Goal: Answer question/provide support: Share knowledge or assist other users

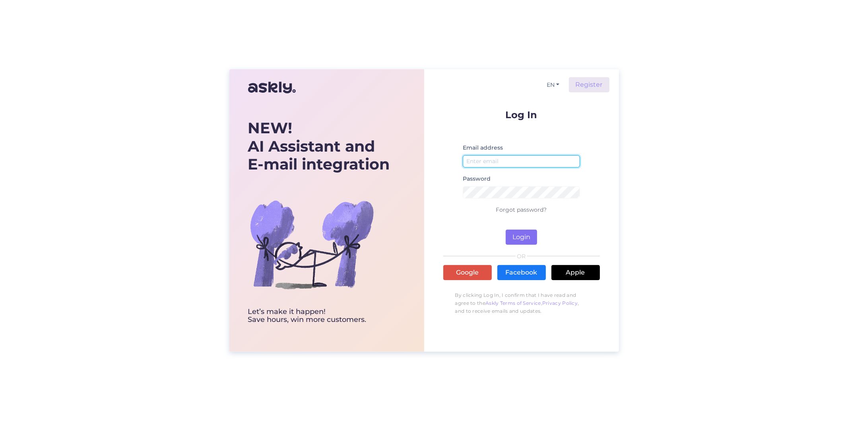
type input "[EMAIL_ADDRESS][DOMAIN_NAME]"
click at [518, 235] on button "Login" at bounding box center [521, 236] width 31 height 15
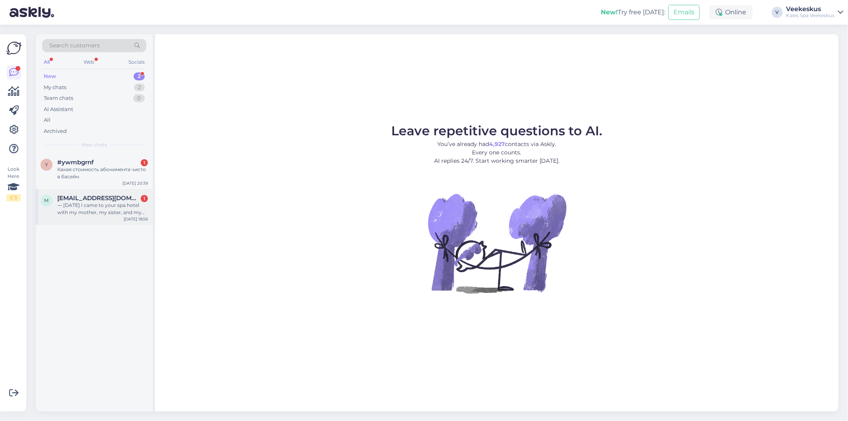
click at [127, 202] on div "⸻ [DATE] I came to your spa hotel with my mother, my sister, and my small child…" at bounding box center [102, 209] width 91 height 14
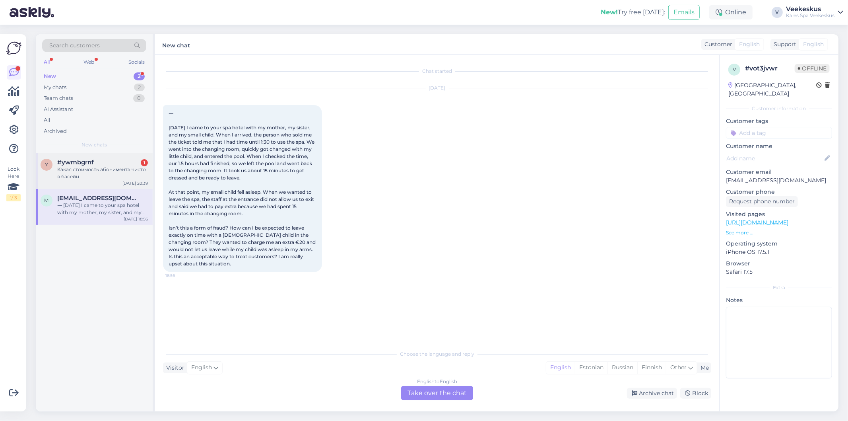
click at [136, 185] on div "[DATE] 20:39" at bounding box center [134, 183] width 25 height 6
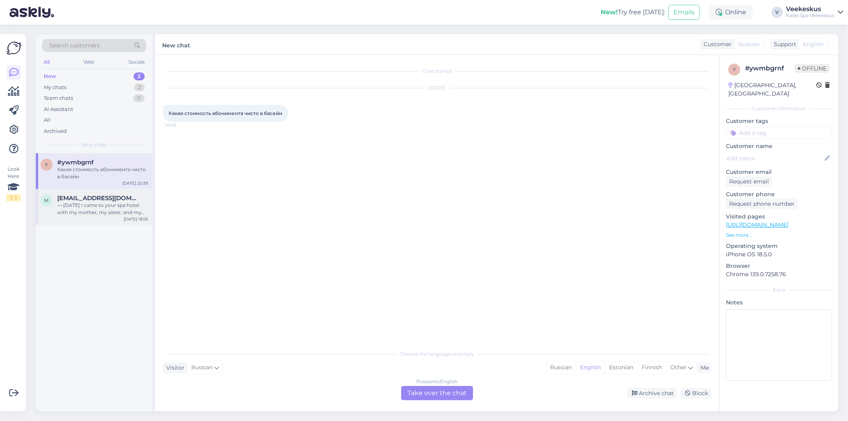
click at [122, 216] on div "m [EMAIL_ADDRESS][DOMAIN_NAME] ⸻ [DATE] I came to your spa hotel with my mother…" at bounding box center [94, 207] width 117 height 36
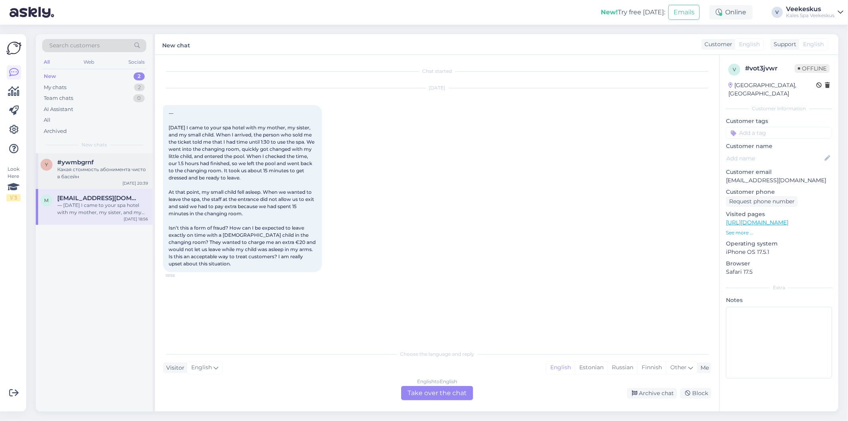
click at [136, 181] on div "[DATE] 20:39" at bounding box center [134, 183] width 25 height 6
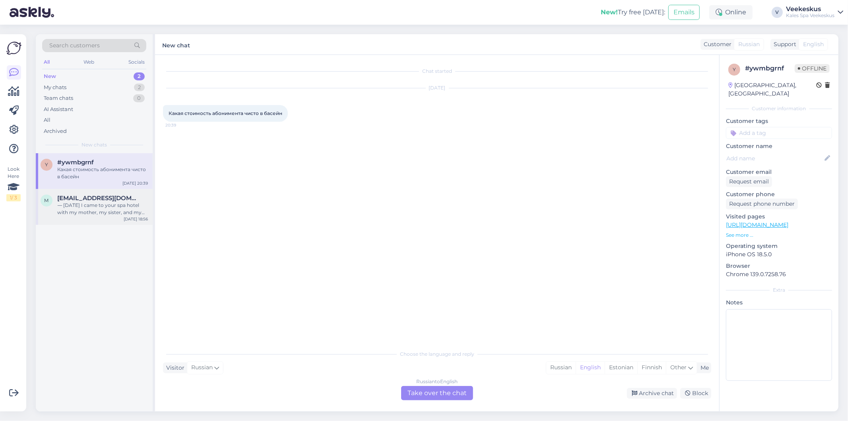
click at [122, 209] on div "⸻ [DATE] I came to your spa hotel with my mother, my sister, and my small child…" at bounding box center [102, 209] width 91 height 14
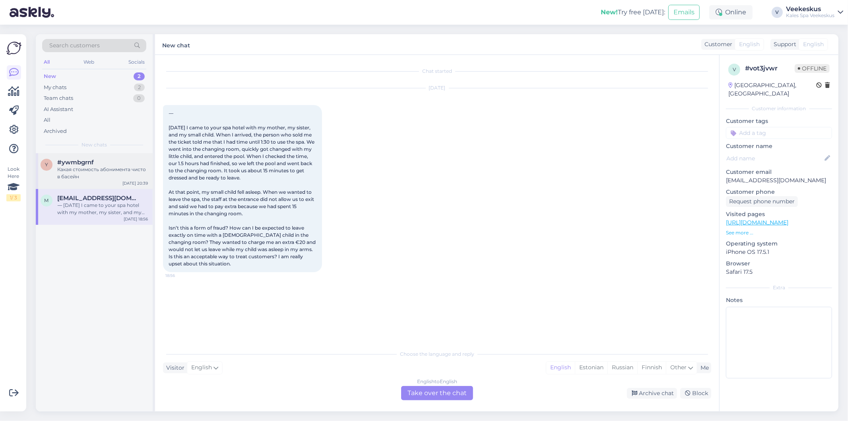
click at [97, 169] on div "Какая стоимость абонимента чисто в басейн" at bounding box center [102, 173] width 91 height 14
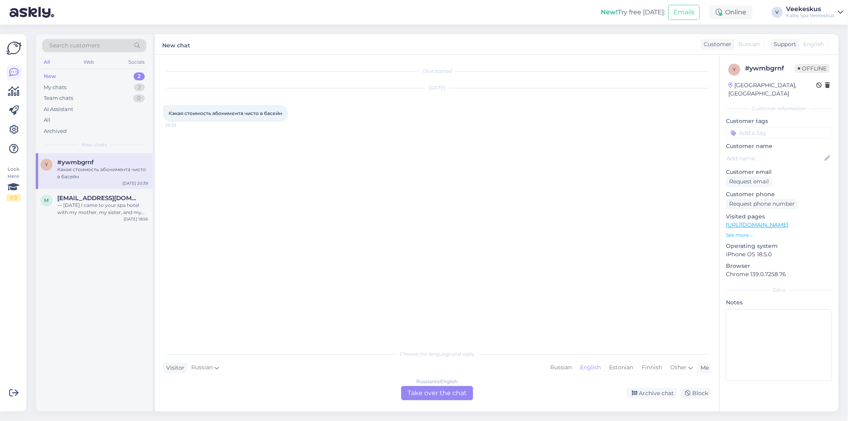
click at [455, 393] on div "Russian to English Take over the chat" at bounding box center [437, 393] width 72 height 14
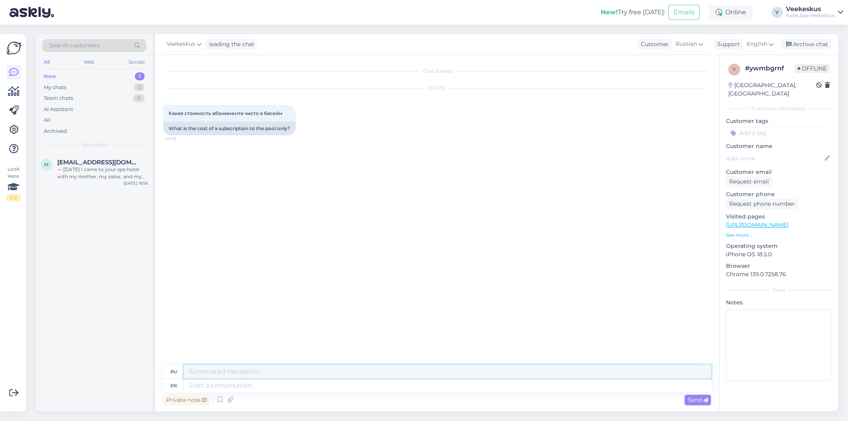
click at [236, 374] on textarea at bounding box center [448, 372] width 528 height 14
click at [769, 45] on icon at bounding box center [771, 44] width 5 height 9
type input "est"
click at [722, 76] on link "Estonian" at bounding box center [746, 79] width 87 height 13
click at [265, 374] on textarea at bounding box center [448, 372] width 528 height 14
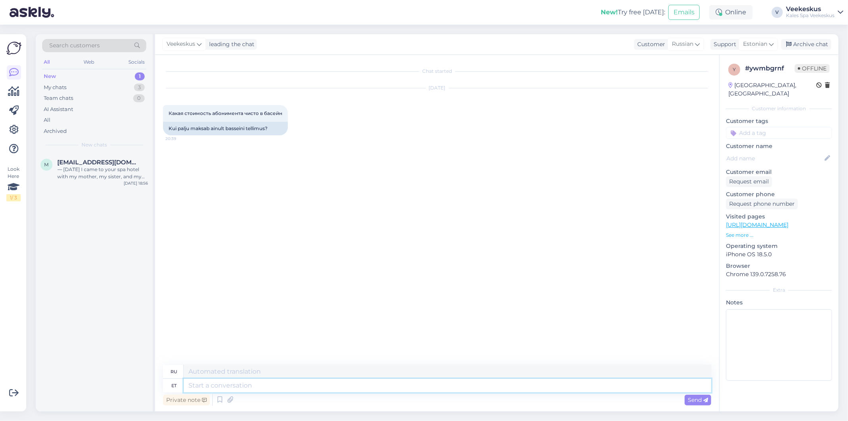
type textarea "Х"
click at [211, 371] on textarea at bounding box center [448, 372] width 528 height 14
type textarea "х"
type textarea "з"
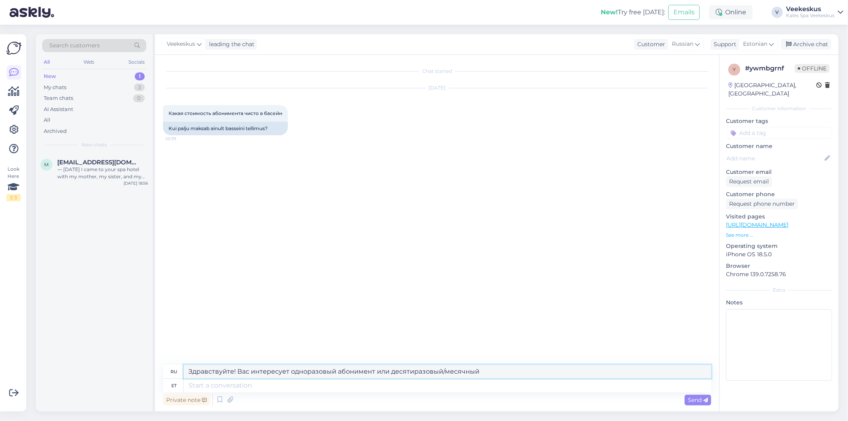
click at [354, 371] on textarea "Здравствуйте! Вас интересует одноразовый абонимент или десятиразовый/месячный" at bounding box center [448, 372] width 528 height 14
click at [358, 372] on textarea "Здравствуйте! Вас интересует одноразовый абонимент или десятиразовый/месячный" at bounding box center [448, 372] width 528 height 14
click at [471, 369] on textarea "Здравствуйте! Вас интересует одноразовый билет или десятиразовый/месячный" at bounding box center [448, 372] width 528 height 14
click at [307, 370] on textarea "Здравствуйте! Абонимент на месяц стоит 111 евро" at bounding box center [448, 372] width 528 height 14
click at [369, 371] on textarea "Здравствуйте! Абонимент на месяц стоит 111 евро" at bounding box center [448, 372] width 528 height 14
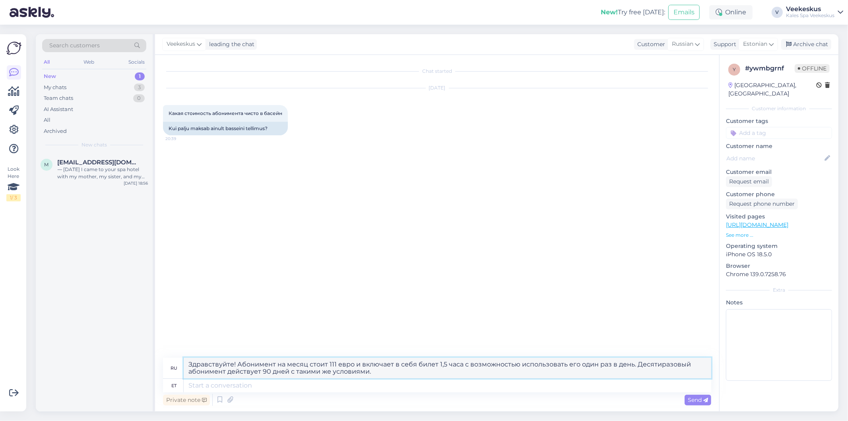
click at [220, 370] on textarea "Здравствуйте! Абонимент на месяц стоит 111 евро и включает в себя билет 1,5 час…" at bounding box center [448, 367] width 528 height 21
click at [425, 371] on textarea "Здравствуйте! Абонимент на месяц стоит 111 евро и включает в себя билет 1,5 час…" at bounding box center [448, 367] width 528 height 21
click at [435, 371] on textarea "Здравствуйте! Абонимент на месяц стоит 111 евро и включает в себя билет 1,5 час…" at bounding box center [448, 367] width 528 height 21
click at [633, 367] on textarea "Здравствуйте! Абонимент на месяц стоит 111 евро и включает в себя билет 1,5 час…" at bounding box center [448, 367] width 528 height 21
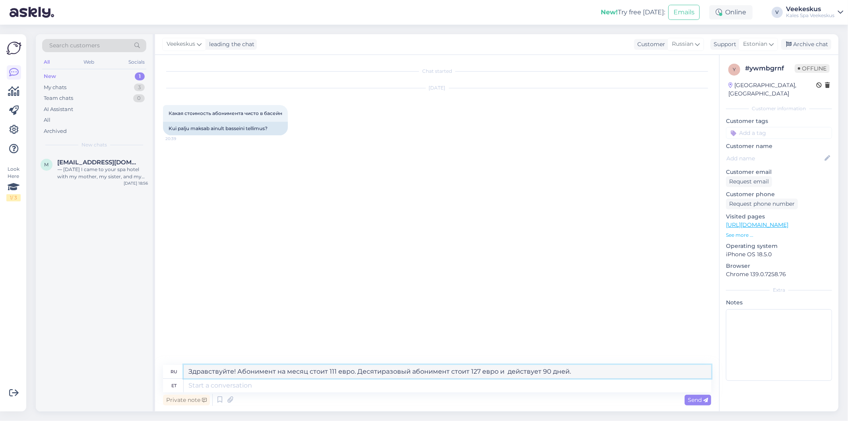
click at [505, 375] on textarea "Здравствуйте! Абонимент на месяц стоит 111 евро. Десятиразовый абонимент стоит …" at bounding box center [448, 372] width 528 height 14
click at [577, 367] on textarea "Здравствуйте! Абонимент на месяц стоит 111 евро. Десятиразовый абонимент стоит …" at bounding box center [448, 372] width 528 height 14
click at [651, 370] on textarea "Здравствуйте! Абонимент на месяц стоит 111 евро. Десятиразовый абонимент стоит …" at bounding box center [448, 372] width 528 height 14
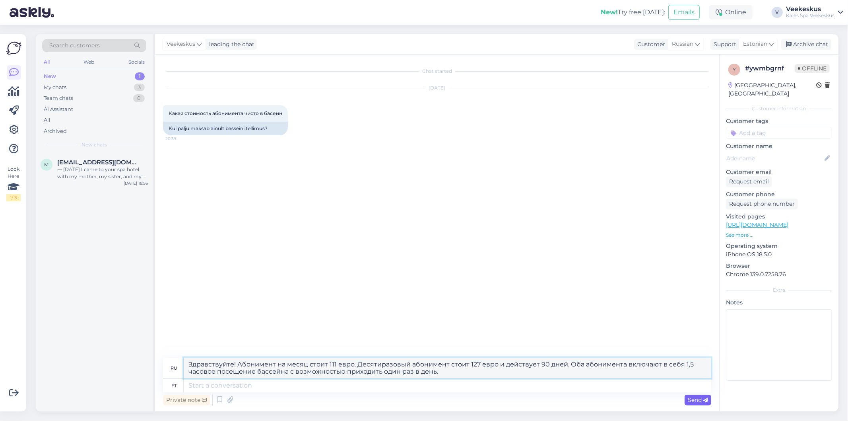
type textarea "Здравствуйте! Абонимент на месяц стоит 111 евро. Десятиразовый абонимент стоит …"
click at [691, 396] on span "Send" at bounding box center [698, 399] width 20 height 7
click at [698, 399] on span "Send" at bounding box center [698, 399] width 20 height 7
click at [696, 398] on span "Send" at bounding box center [698, 399] width 20 height 7
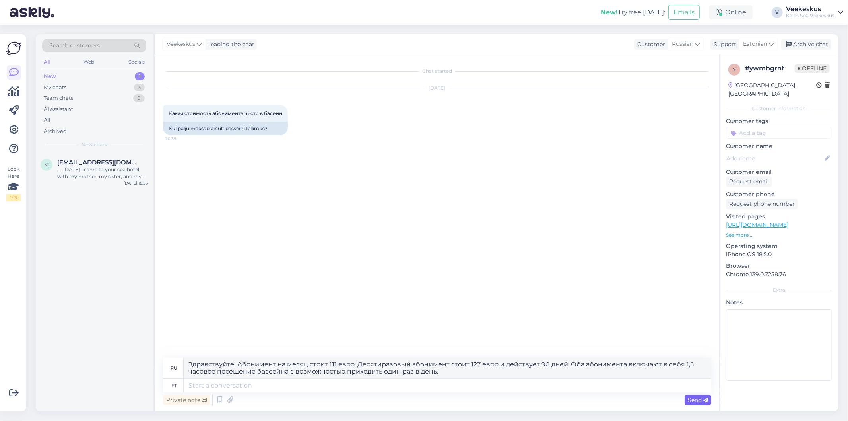
click at [695, 402] on span "Send" at bounding box center [698, 399] width 20 height 7
click at [699, 402] on span "Send" at bounding box center [698, 399] width 20 height 7
click at [532, 382] on textarea at bounding box center [448, 386] width 528 height 14
click at [698, 400] on span "Send" at bounding box center [698, 399] width 20 height 7
click at [441, 373] on textarea "Здравствуйте! Абонимент на месяц стоит 111 евро. Десятиразовый абонимент стоит …" at bounding box center [448, 367] width 528 height 21
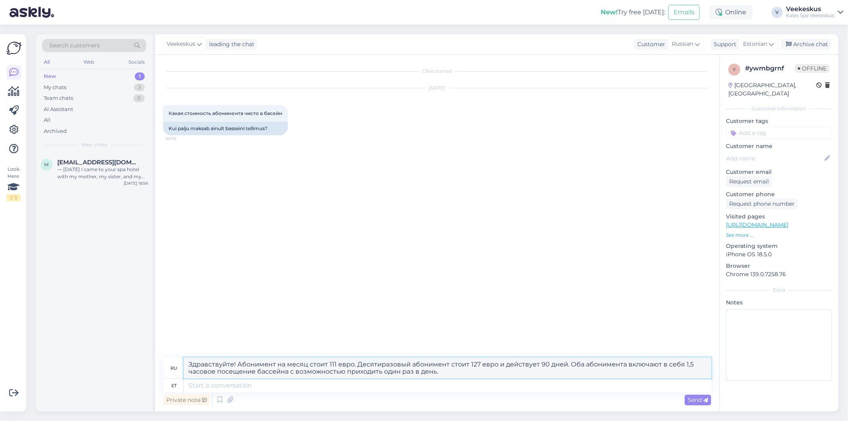
click at [442, 369] on textarea "Здравствуйте! Абонимент на месяц стоит 111 евро. Десятиразовый абонимент стоит …" at bounding box center [448, 367] width 528 height 21
click at [435, 374] on textarea "Здравствуйте! Абонимент на месяц стоит 111 евро. Десятиразовый абонимент стоит …" at bounding box center [448, 367] width 528 height 21
click at [436, 374] on textarea "Здравствуйте! Абонимент на месяц стоит 111 евро. Десятиразовый абонимент стоит …" at bounding box center [448, 367] width 528 height 21
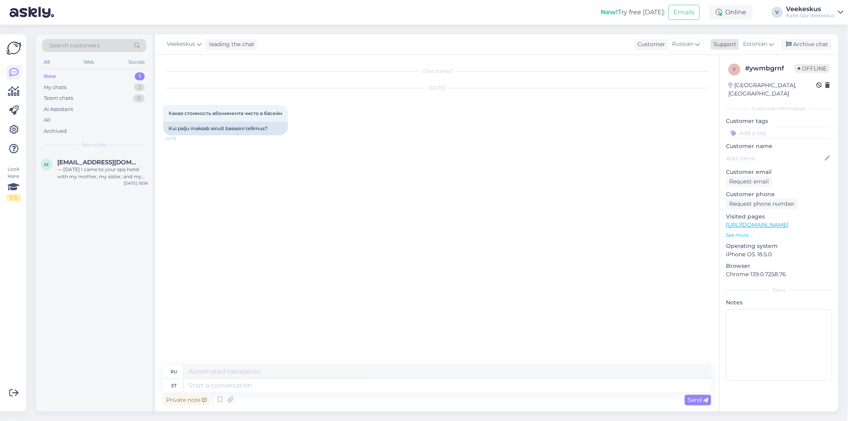
click at [759, 42] on span "Estonian" at bounding box center [755, 44] width 24 height 9
click at [750, 62] on input "est" at bounding box center [744, 61] width 75 height 12
type input "e"
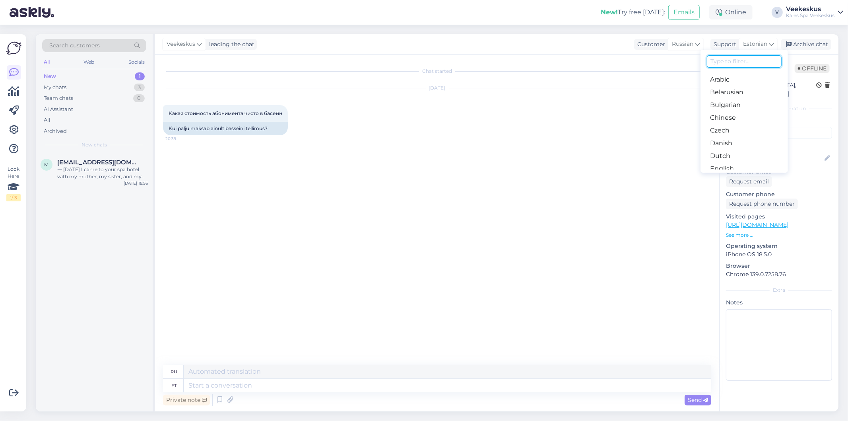
type input "к"
type input "r"
click at [692, 45] on span "Russian" at bounding box center [682, 44] width 21 height 9
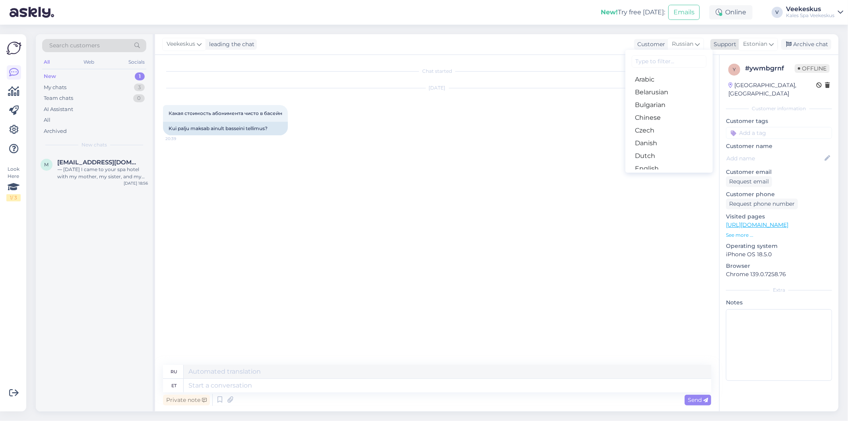
click at [753, 44] on span "Estonian" at bounding box center [755, 44] width 24 height 9
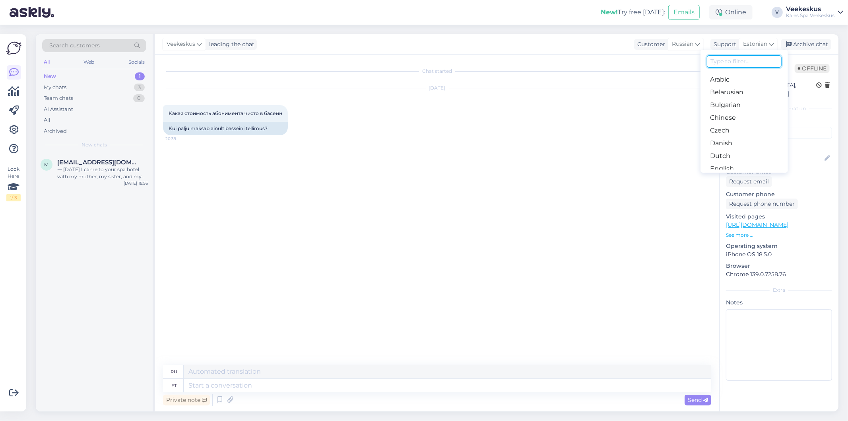
click at [744, 62] on input at bounding box center [744, 61] width 75 height 12
type input "ru"
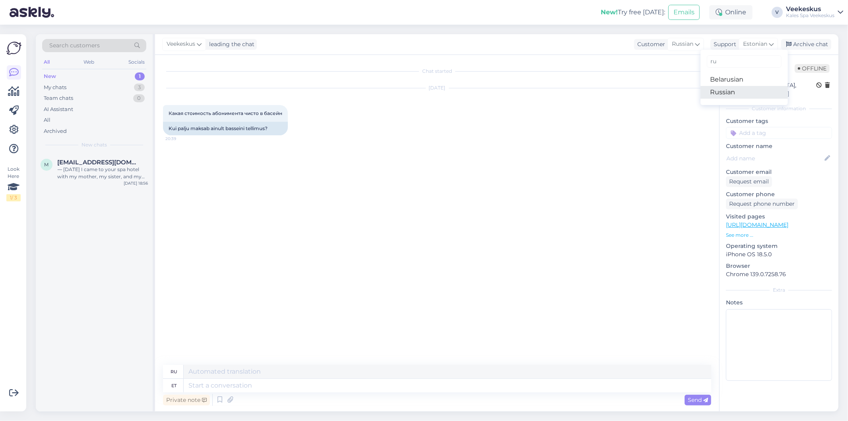
click at [729, 93] on link "Russian" at bounding box center [744, 92] width 87 height 13
click at [262, 381] on textarea at bounding box center [437, 383] width 548 height 17
paste textarea "Здравствуйте! Абонимент на месяц стоит 111 евро. Десятиразовый абонимент стоит …"
type textarea "Здравствуйте! Абонимент на месяц стоит 111 евро. Десятиразовый абонимент стоит …"
